Goal: Complete application form

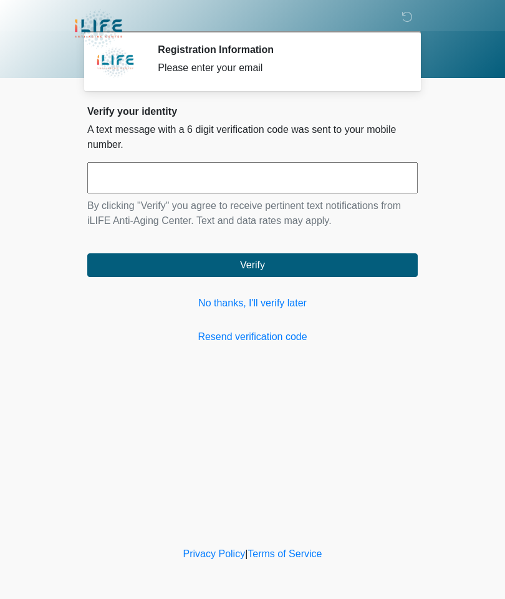
click at [267, 302] on link "No thanks, I'll verify later" at bounding box center [252, 303] width 331 height 15
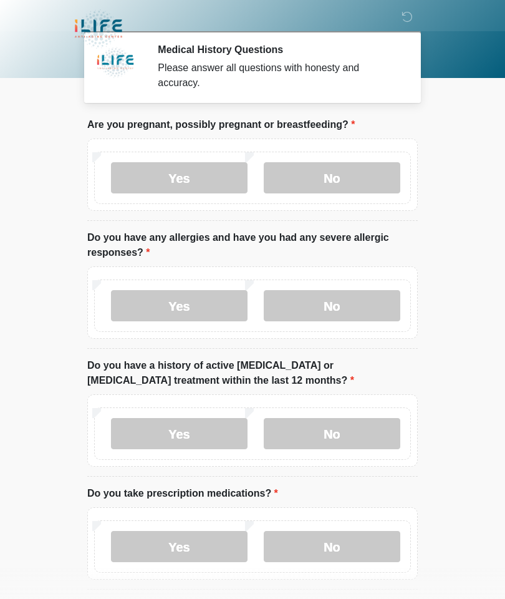
click at [329, 176] on label "No" at bounding box center [332, 177] width 137 height 31
click at [347, 298] on label "No" at bounding box center [332, 305] width 137 height 31
click at [338, 433] on label "No" at bounding box center [332, 433] width 137 height 31
click at [338, 168] on label "No" at bounding box center [332, 177] width 137 height 31
click at [162, 440] on label "Yes" at bounding box center [179, 433] width 137 height 31
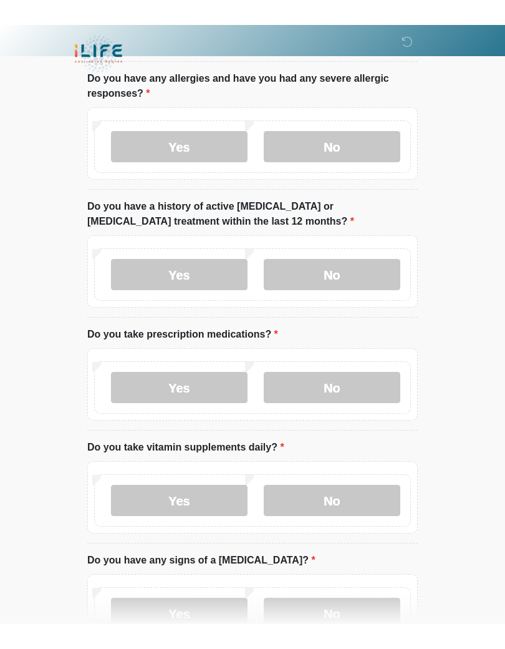
scroll to position [136, 0]
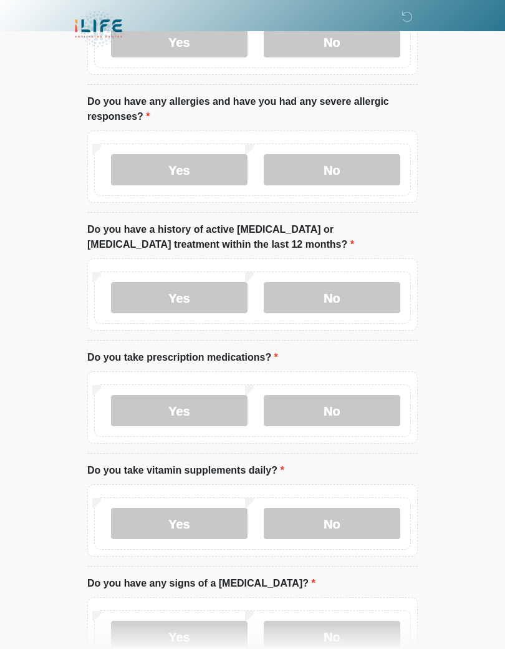
click at [162, 416] on label "Yes" at bounding box center [179, 410] width 137 height 31
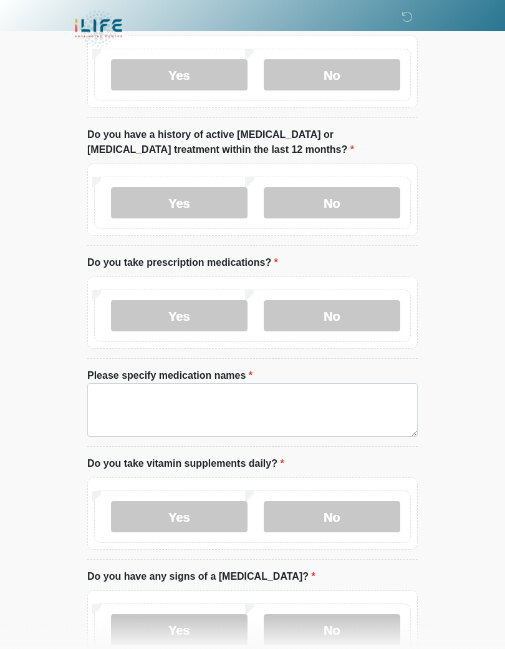
scroll to position [231, 0]
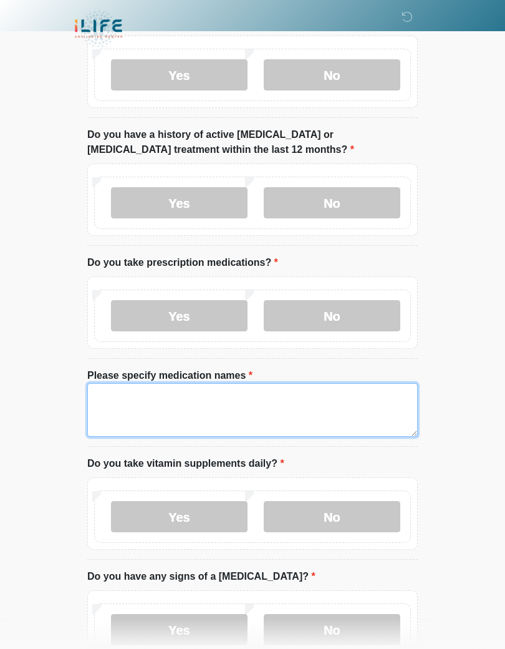
click at [198, 399] on textarea "Please specify medication names" at bounding box center [252, 410] width 331 height 54
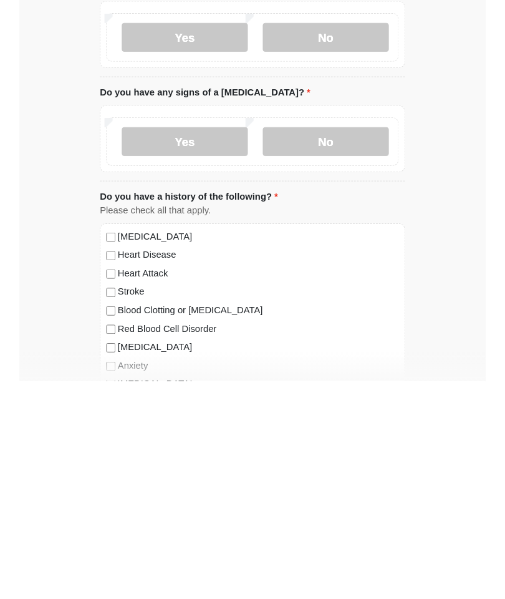
scroll to position [518, 0]
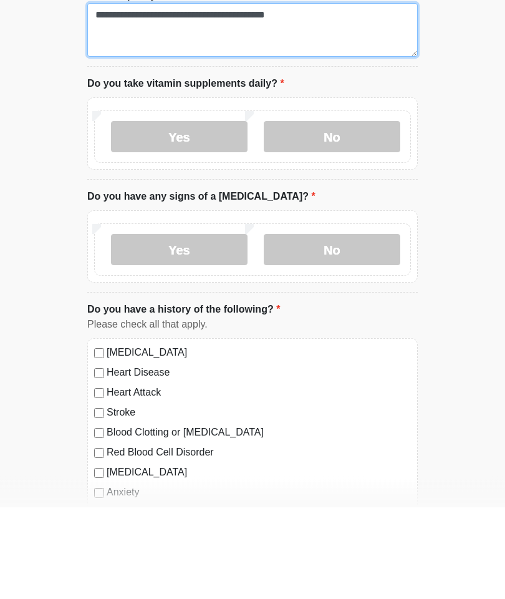
type textarea "**********"
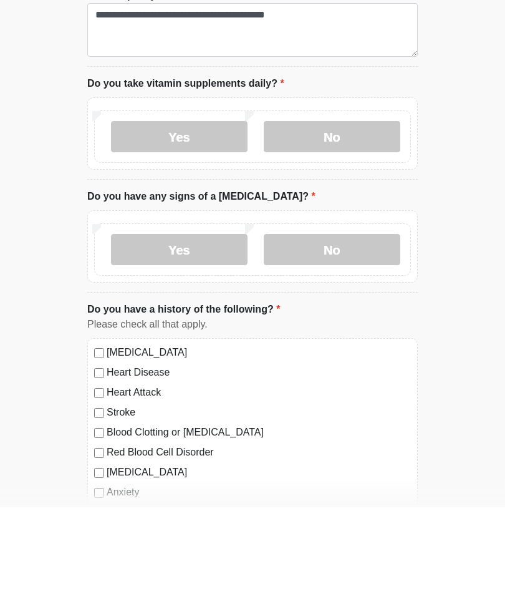
click at [168, 213] on label "Yes" at bounding box center [179, 228] width 137 height 31
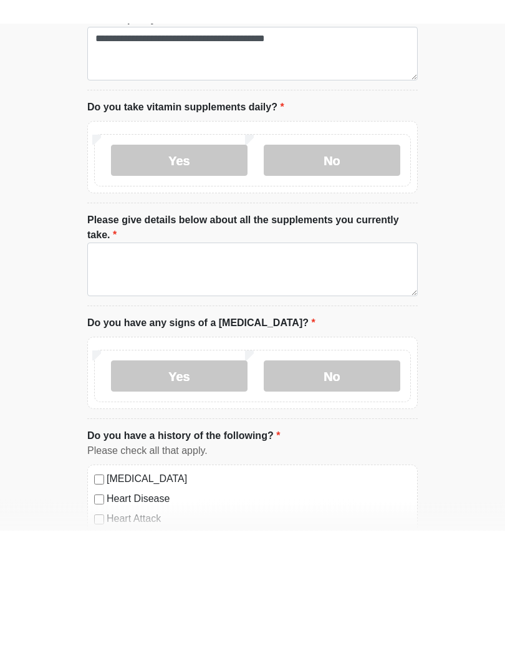
scroll to position [611, 0]
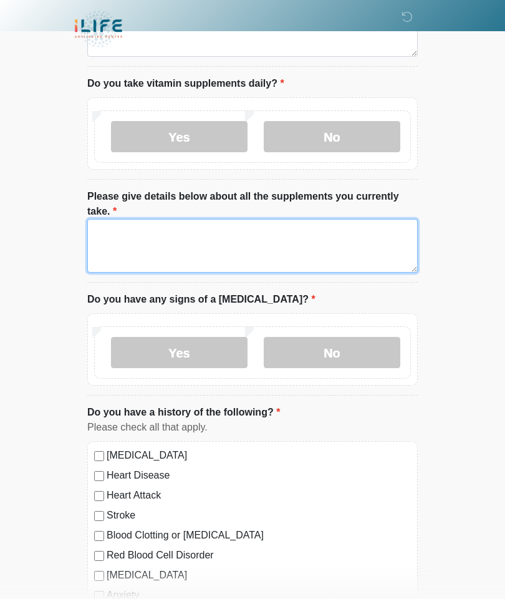
click at [205, 228] on textarea "Please give details below about all the supplements you currently take." at bounding box center [252, 246] width 331 height 54
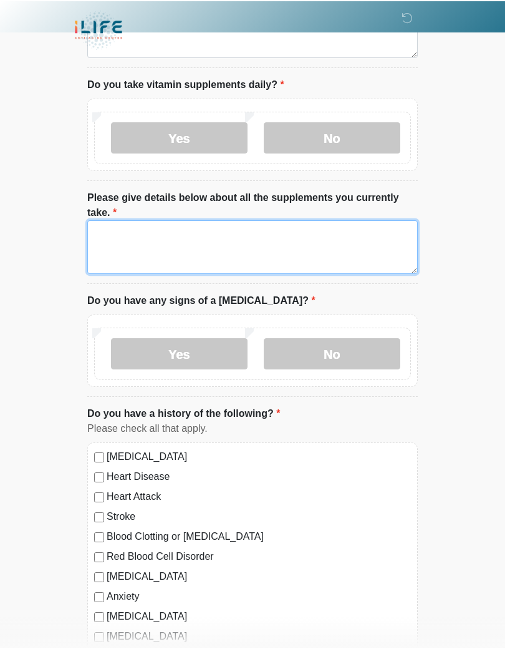
scroll to position [608, 0]
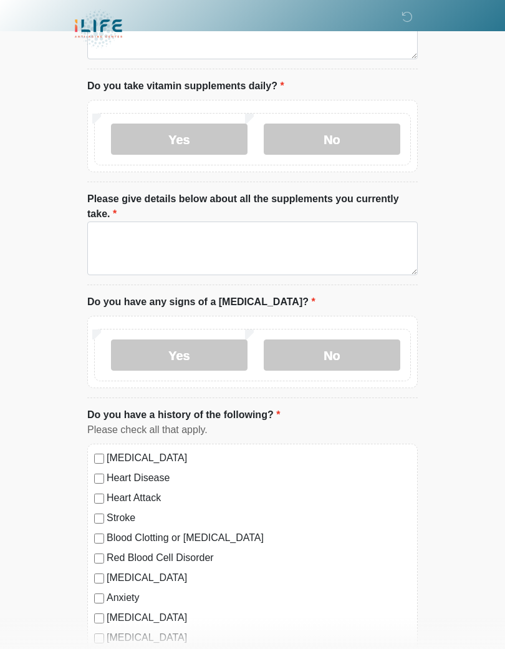
click at [335, 349] on label "No" at bounding box center [332, 354] width 137 height 31
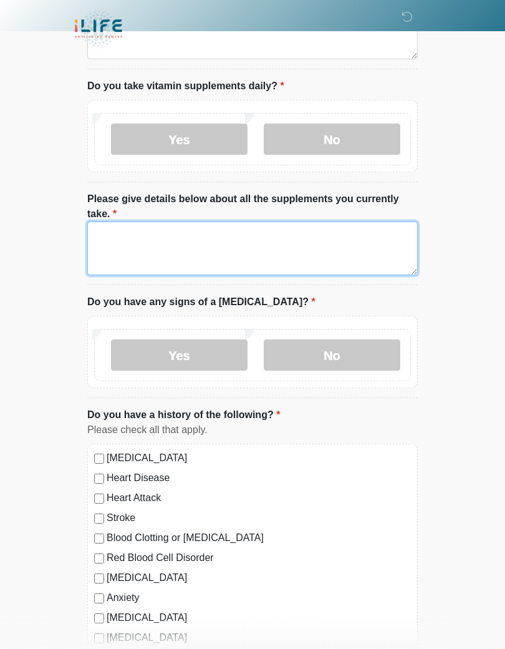
click at [245, 234] on textarea "Please give details below about all the supplements you currently take." at bounding box center [252, 248] width 331 height 54
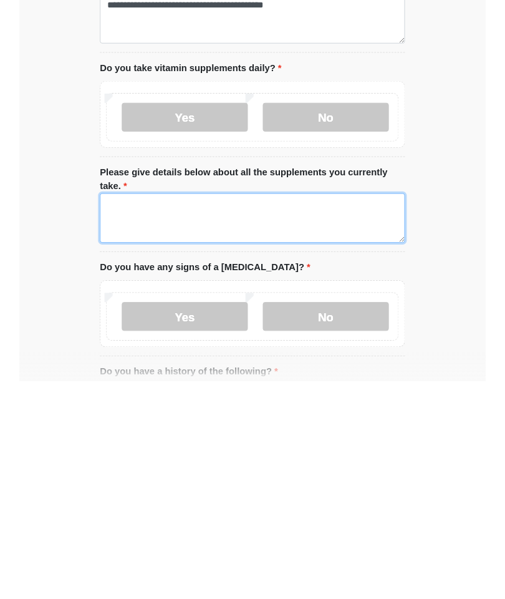
scroll to position [620, 0]
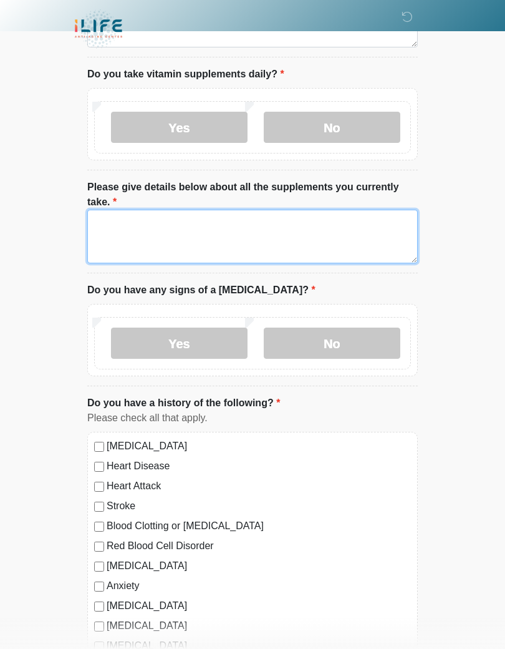
click at [178, 226] on textarea "Please give details below about all the supplements you currently take." at bounding box center [252, 237] width 331 height 54
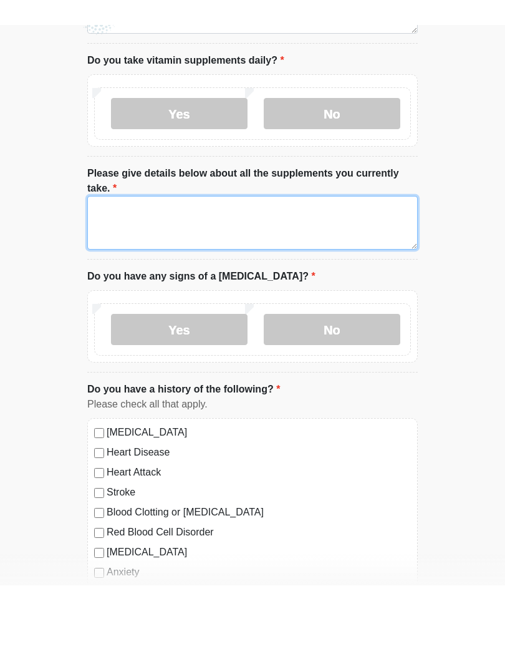
scroll to position [611, 0]
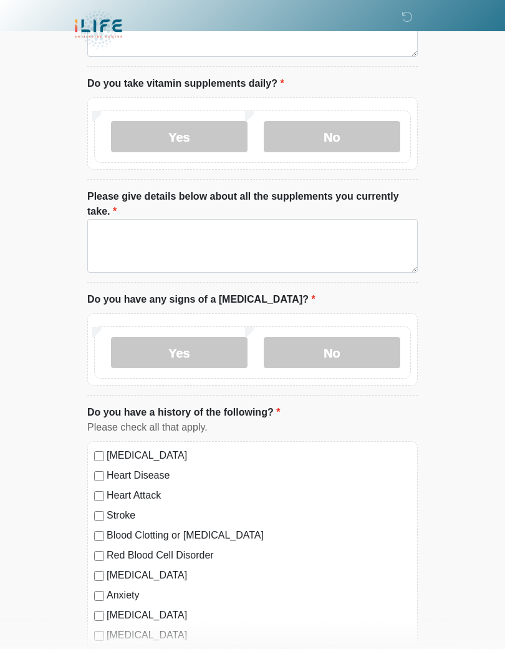
click at [324, 130] on label "No" at bounding box center [332, 136] width 137 height 31
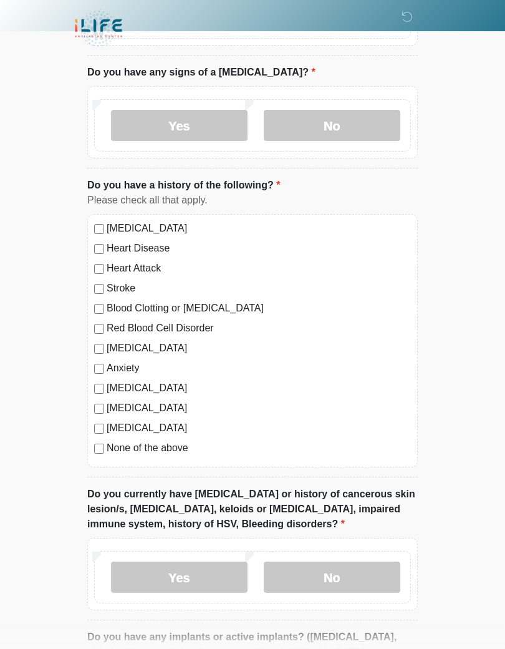
scroll to position [736, 0]
click at [135, 443] on label "None of the above" at bounding box center [259, 447] width 304 height 15
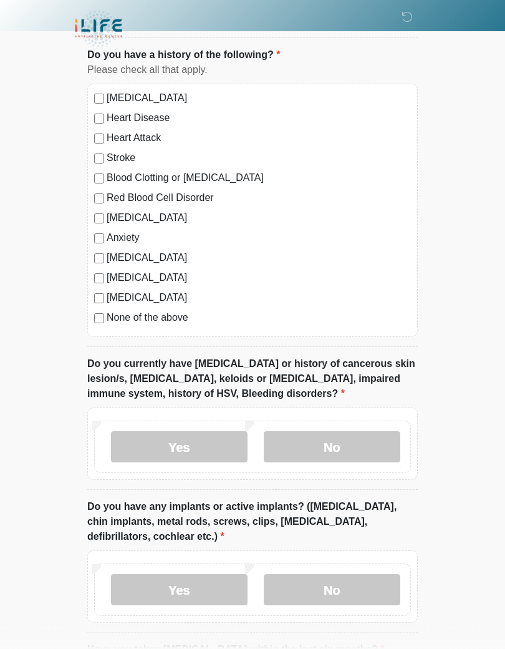
scroll to position [867, 0]
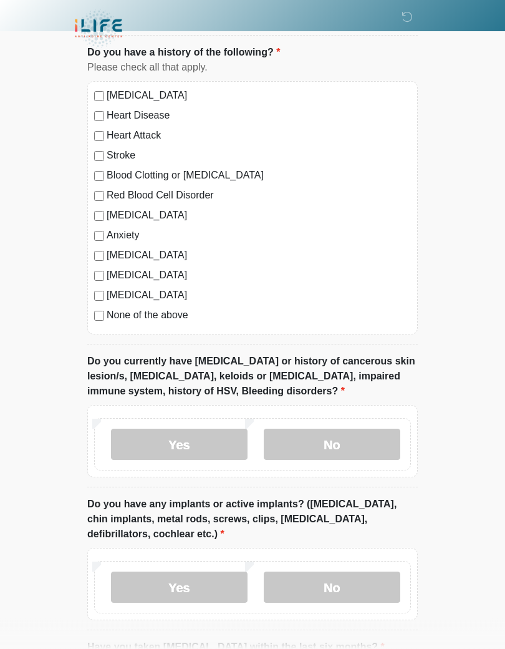
click at [321, 439] on label "No" at bounding box center [332, 444] width 137 height 31
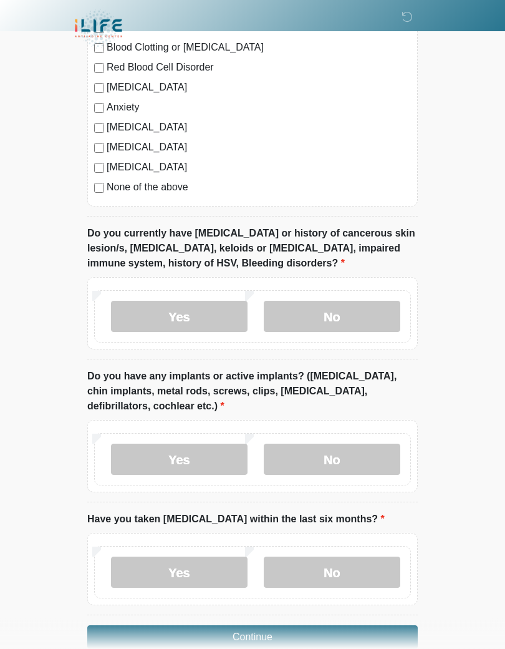
click at [329, 454] on label "No" at bounding box center [332, 459] width 137 height 31
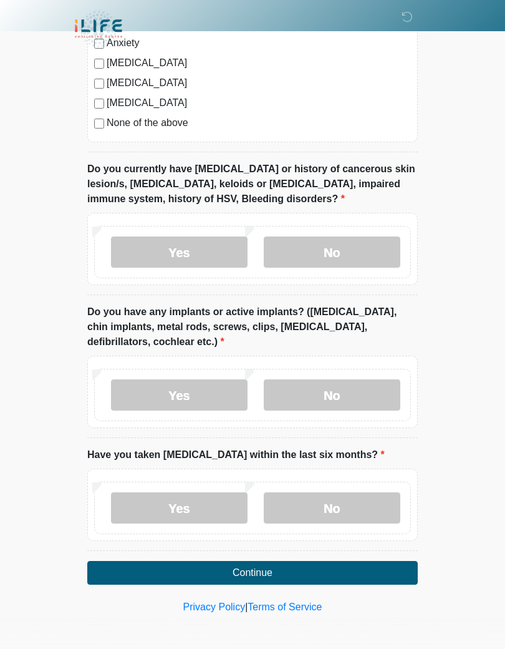
click at [328, 498] on label "No" at bounding box center [332, 507] width 137 height 31
click at [240, 571] on button "Continue" at bounding box center [252, 573] width 331 height 24
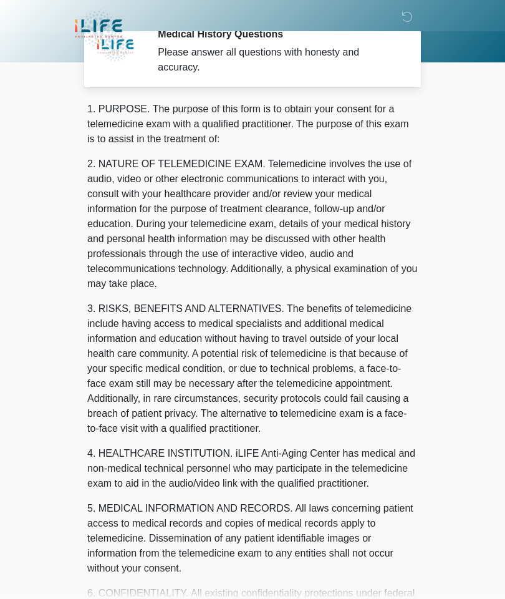
scroll to position [0, 0]
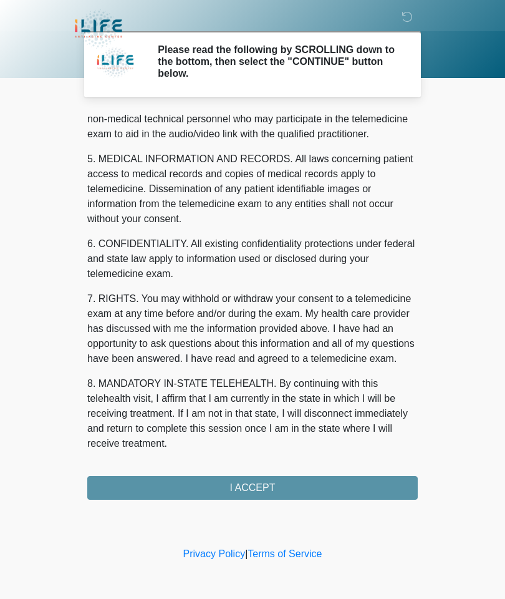
click at [256, 489] on button "I ACCEPT" at bounding box center [252, 488] width 331 height 24
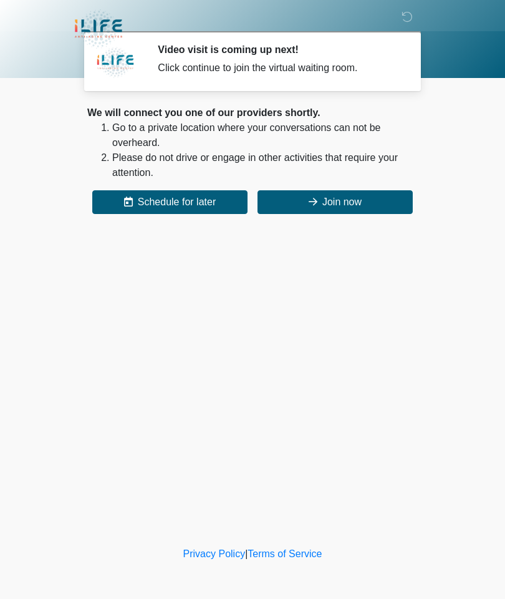
click at [337, 197] on button "Join now" at bounding box center [335, 202] width 155 height 24
